Goal: Transaction & Acquisition: Purchase product/service

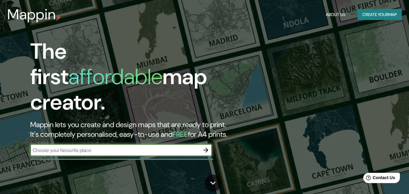
click at [127, 147] on input "text" at bounding box center [115, 150] width 170 height 7
type input "19.3196222,-99.1935392"
click at [206, 148] on icon "button" at bounding box center [206, 150] width 5 height 5
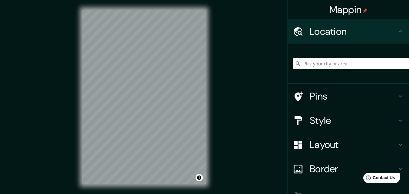
click at [322, 67] on input "Pick your city or area" at bounding box center [351, 63] width 116 height 11
paste input "19.3196222,-99.1935392"
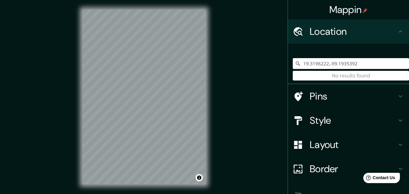
drag, startPoint x: 363, startPoint y: 66, endPoint x: 241, endPoint y: 70, distance: 122.2
click at [242, 71] on div "Mappin Location [GEOGRAPHIC_DATA] No results found Pins Style Layout Border Cho…" at bounding box center [204, 102] width 409 height 204
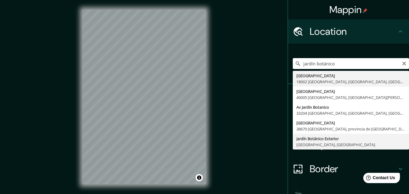
type input "Jardín Botánico Exterior, [GEOGRAPHIC_DATA], [GEOGRAPHIC_DATA]"
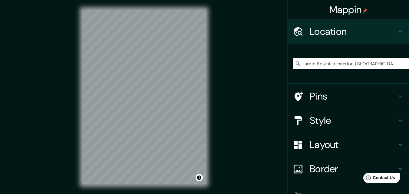
scroll to position [38, 0]
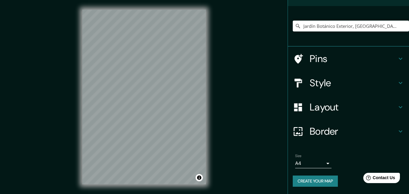
click at [320, 164] on body "Mappin Location Jardín Botánico Exterior, [GEOGRAPHIC_DATA], [GEOGRAPHIC_DATA] …" at bounding box center [204, 97] width 409 height 194
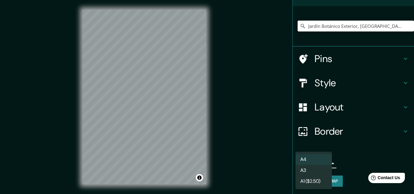
click at [315, 171] on li "A3" at bounding box center [313, 170] width 36 height 11
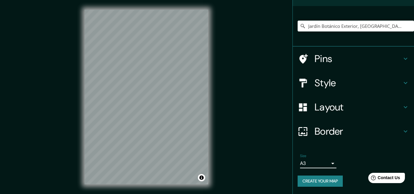
click at [325, 164] on body "Mappin Location Jardín Botánico Exterior, [GEOGRAPHIC_DATA], [GEOGRAPHIC_DATA] …" at bounding box center [207, 97] width 414 height 194
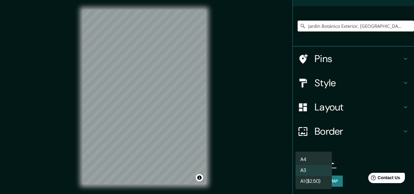
click at [321, 162] on li "A4" at bounding box center [313, 159] width 36 height 11
type input "single"
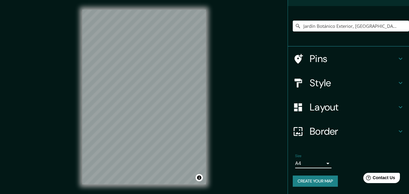
click at [389, 110] on h4 "Layout" at bounding box center [353, 107] width 87 height 12
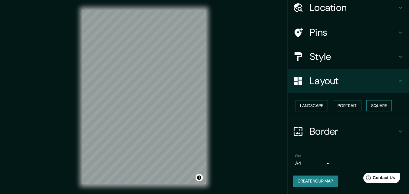
scroll to position [24, 0]
click at [376, 102] on button "Square" at bounding box center [379, 106] width 25 height 11
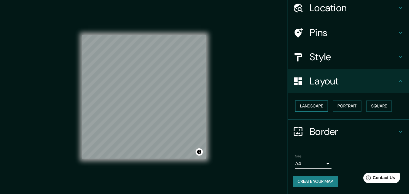
click at [318, 107] on button "Landscape" at bounding box center [311, 106] width 33 height 11
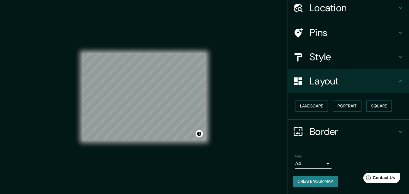
scroll to position [10, 0]
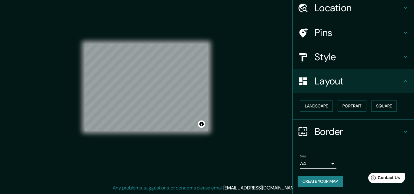
click at [302, 162] on body "Mappin Location Jardín Botánico Exterior, [GEOGRAPHIC_DATA], [GEOGRAPHIC_DATA] …" at bounding box center [207, 87] width 414 height 194
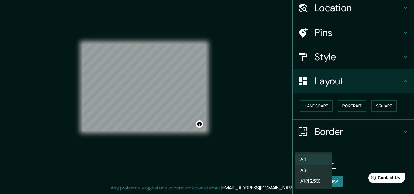
click at [321, 157] on li "A4" at bounding box center [313, 159] width 36 height 11
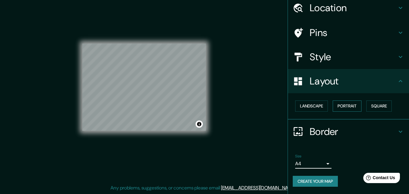
click at [342, 107] on button "Portrait" at bounding box center [347, 106] width 29 height 11
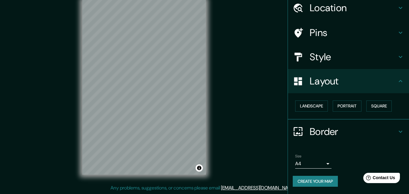
click at [377, 32] on h4 "Pins" at bounding box center [353, 33] width 87 height 12
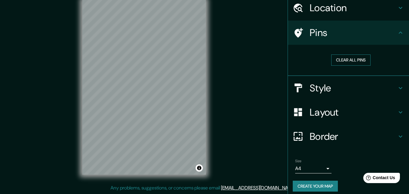
click at [351, 60] on button "Clear all pins" at bounding box center [351, 60] width 39 height 11
click at [347, 35] on h4 "Pins" at bounding box center [353, 33] width 87 height 12
click at [365, 9] on h4 "Location" at bounding box center [353, 8] width 87 height 12
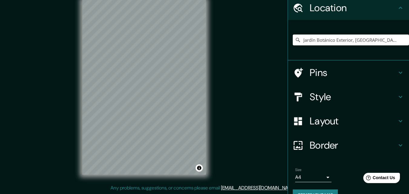
click at [373, 9] on h4 "Location" at bounding box center [353, 8] width 87 height 12
click at [349, 101] on h4 "Style" at bounding box center [353, 97] width 87 height 12
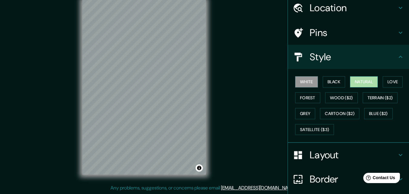
click at [363, 82] on button "Natural" at bounding box center [364, 81] width 28 height 11
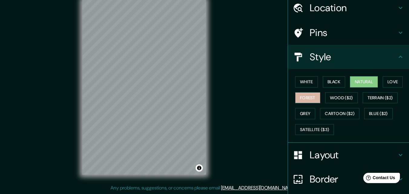
click at [309, 101] on button "Forest" at bounding box center [307, 97] width 25 height 11
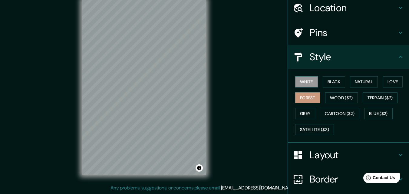
click at [304, 85] on button "White" at bounding box center [306, 81] width 23 height 11
click at [328, 81] on button "Black" at bounding box center [334, 81] width 23 height 11
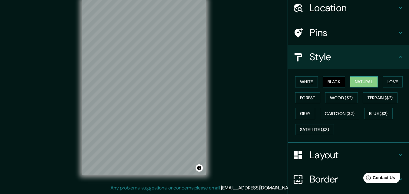
click at [365, 78] on button "Natural" at bounding box center [364, 81] width 28 height 11
click at [385, 82] on button "Love" at bounding box center [393, 81] width 20 height 11
click at [337, 87] on button "Black" at bounding box center [334, 81] width 23 height 11
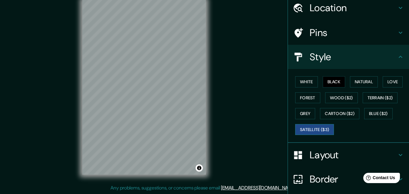
click at [310, 129] on button "Satellite ($3)" at bounding box center [314, 129] width 39 height 11
